Goal: Use online tool/utility: Use online tool/utility

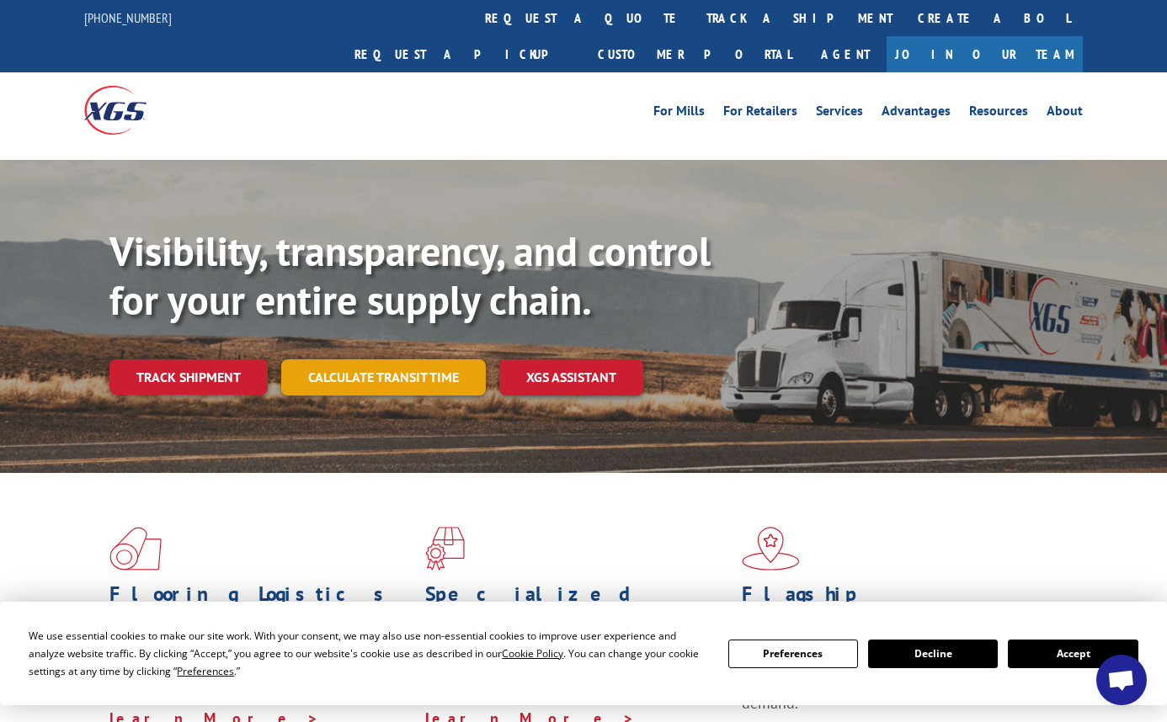
click at [380, 359] on link "Calculate transit time" at bounding box center [383, 377] width 205 height 36
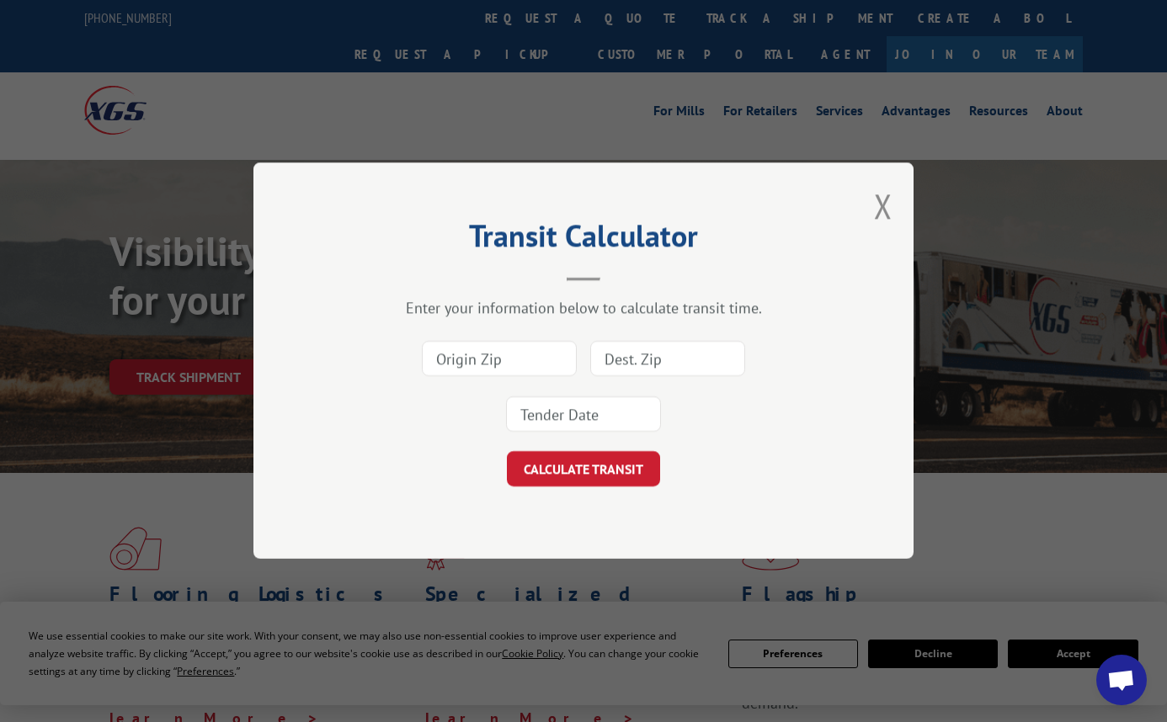
click at [443, 364] on input at bounding box center [499, 359] width 155 height 35
type input "30701"
click at [641, 364] on input at bounding box center [667, 359] width 155 height 35
type input "45241"
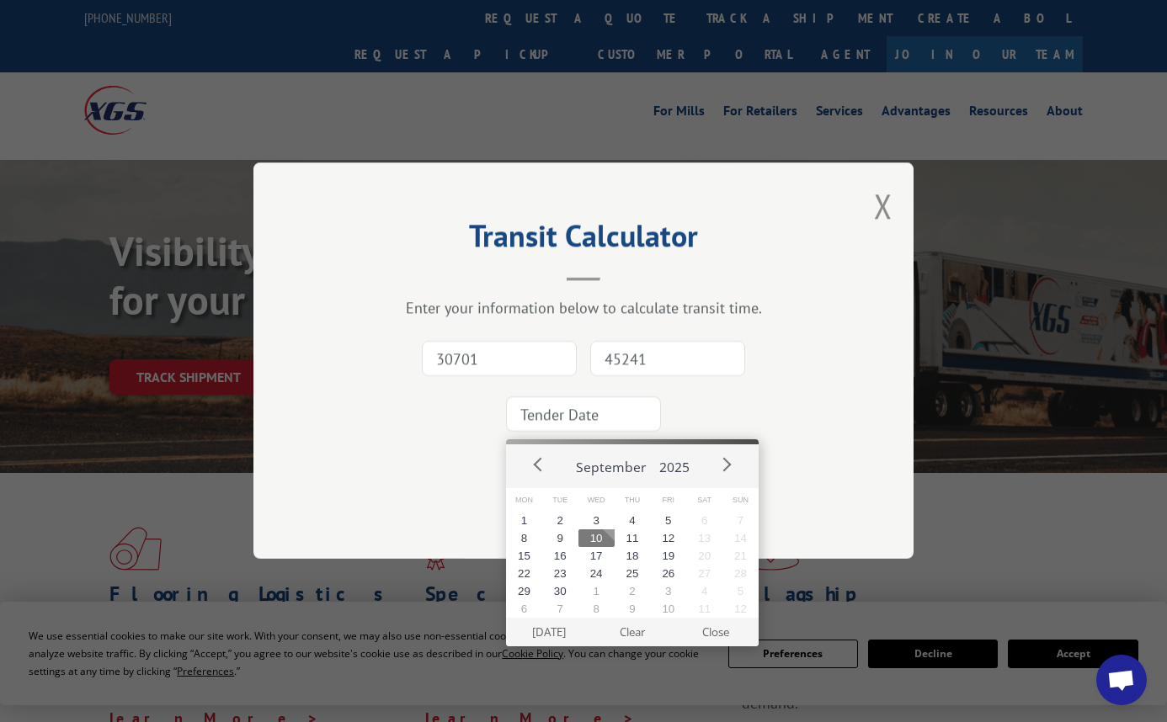
click at [587, 421] on input at bounding box center [583, 414] width 155 height 35
click at [597, 541] on button "10" at bounding box center [596, 538] width 36 height 18
type input "[DATE]"
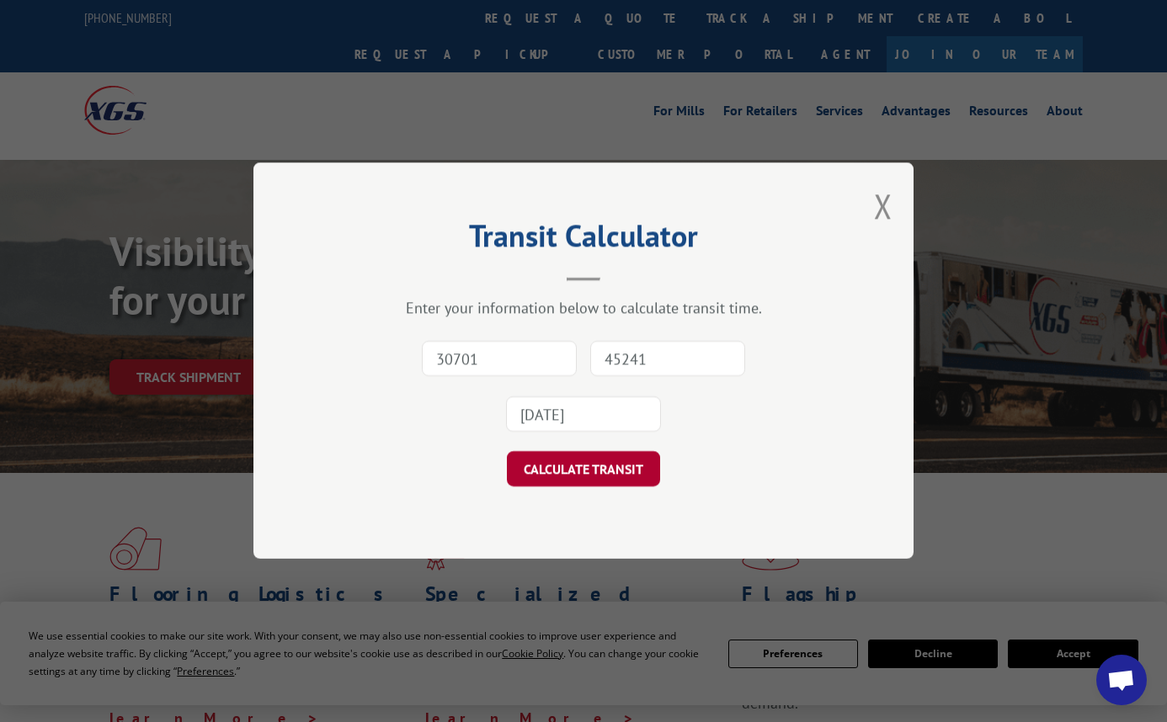
click at [579, 472] on button "CALCULATE TRANSIT" at bounding box center [583, 469] width 153 height 35
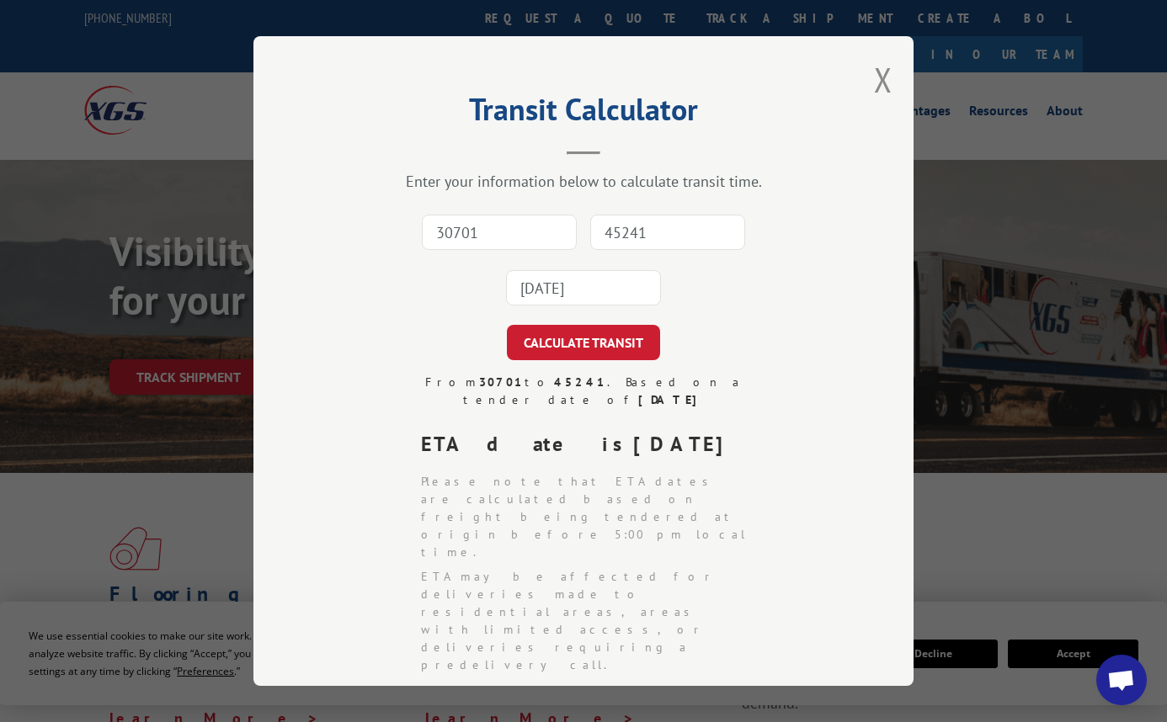
click at [472, 232] on input "30701" at bounding box center [499, 232] width 155 height 35
type input "30701"
click at [612, 237] on input "45241" at bounding box center [667, 232] width 155 height 35
type input "45241"
click at [593, 295] on input "[DATE]" at bounding box center [583, 287] width 155 height 35
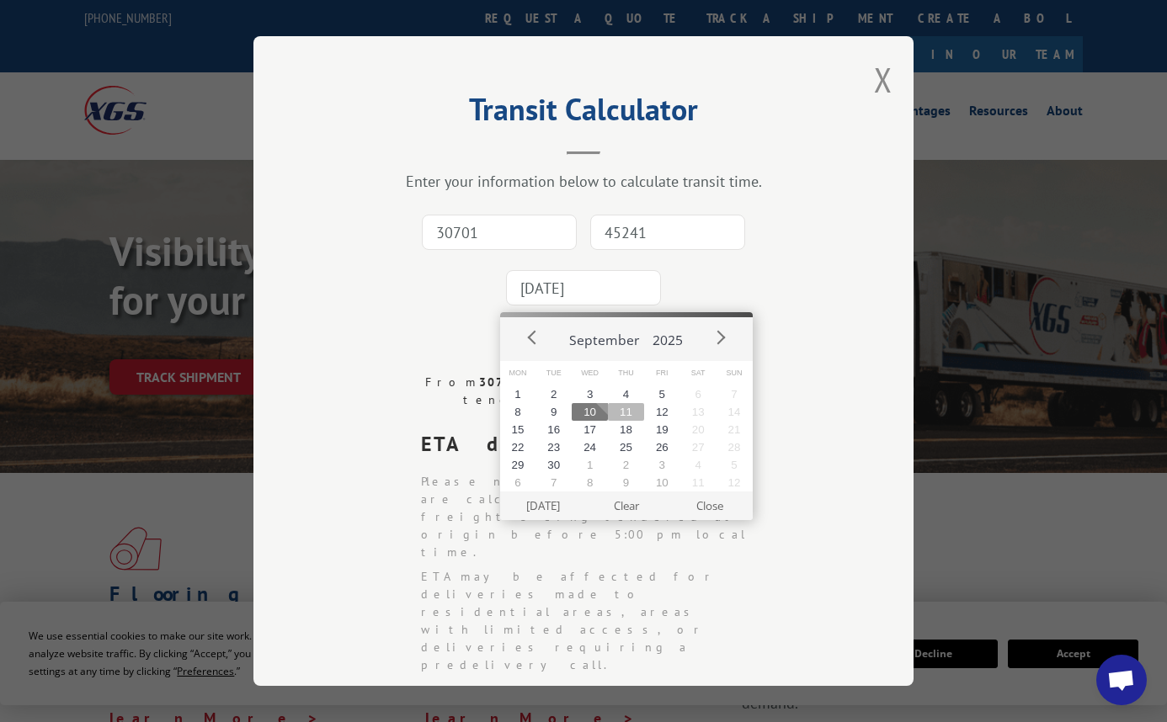
click at [622, 406] on button "11" at bounding box center [626, 412] width 36 height 18
type input "[DATE]"
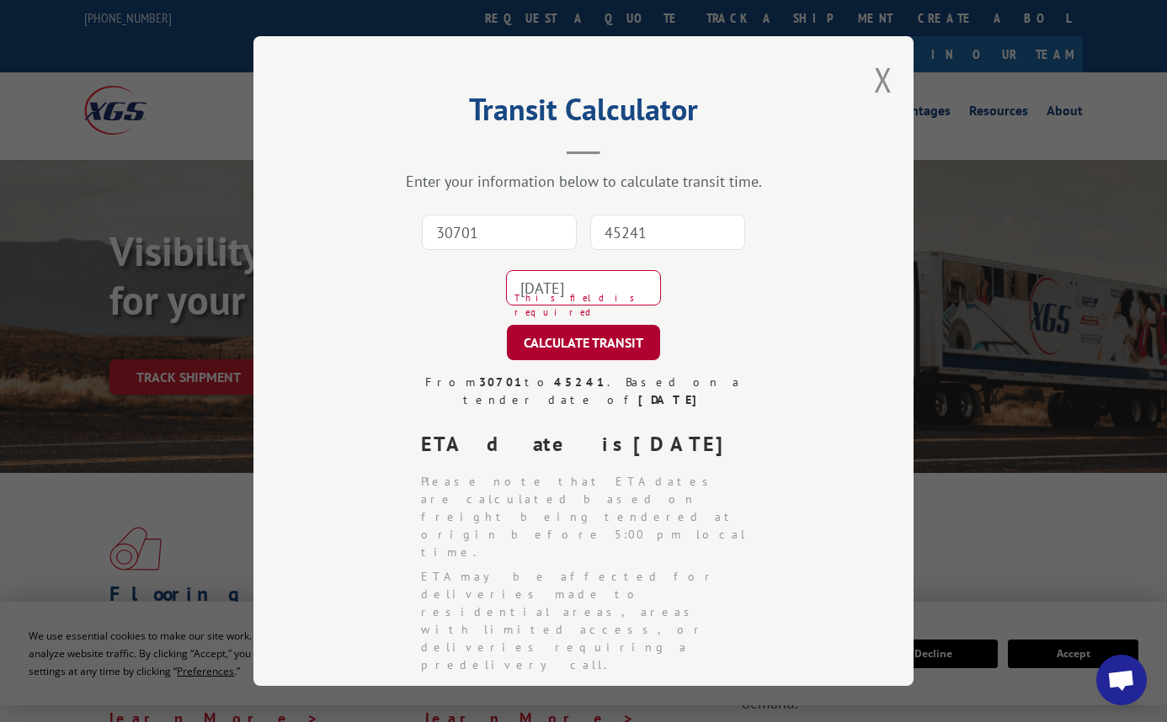
click at [577, 342] on button "CALCULATE TRANSIT" at bounding box center [583, 342] width 153 height 35
